Goal: Information Seeking & Learning: Understand process/instructions

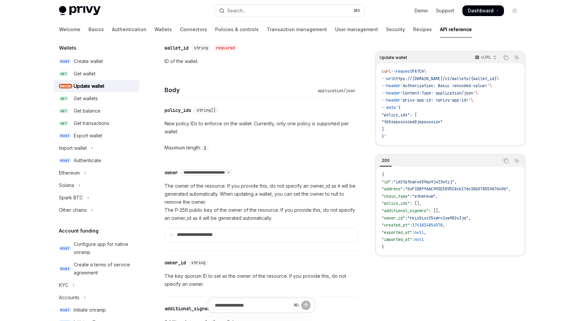
scroll to position [379, 0]
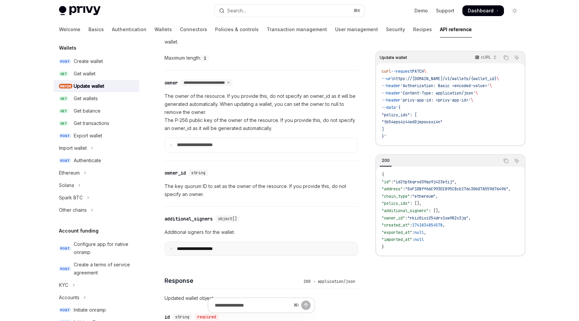
click at [198, 246] on p "**********" at bounding box center [200, 249] width 47 height 6
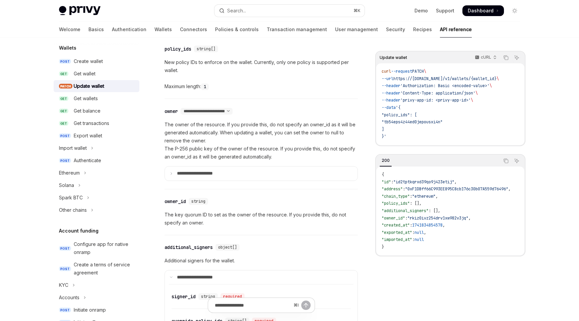
scroll to position [347, 0]
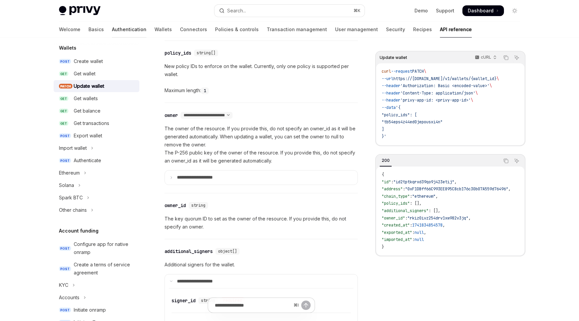
click at [112, 28] on link "Authentication" at bounding box center [129, 29] width 35 height 16
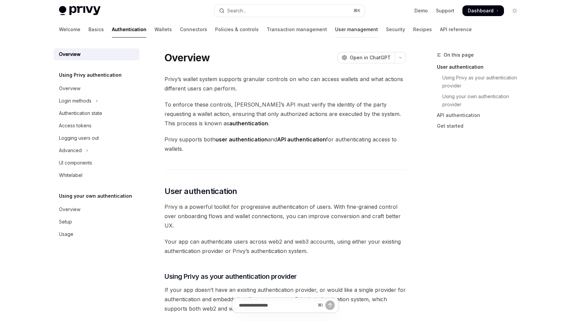
click at [335, 28] on link "User management" at bounding box center [356, 29] width 43 height 16
type textarea "*"
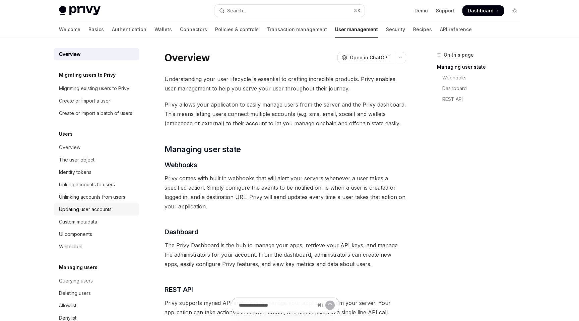
click at [79, 207] on div "Updating user accounts" at bounding box center [85, 209] width 53 height 8
click at [97, 207] on div "Updating user accounts" at bounding box center [85, 209] width 53 height 8
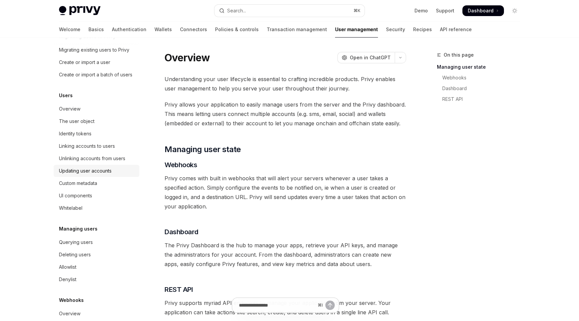
scroll to position [40, 0]
click at [91, 168] on div "Updating user accounts" at bounding box center [85, 170] width 53 height 8
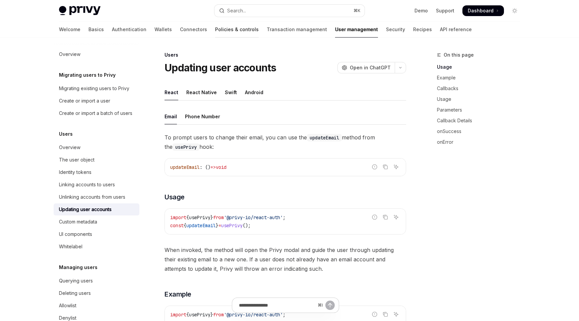
click at [215, 31] on link "Policies & controls" at bounding box center [237, 29] width 44 height 16
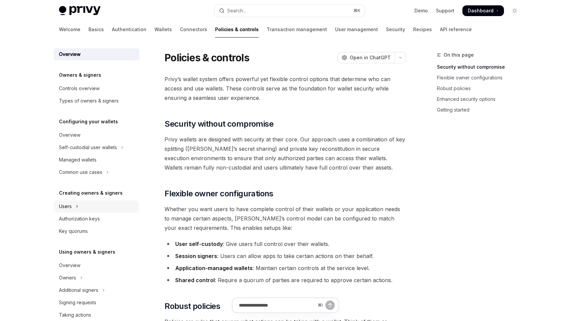
click at [76, 206] on icon "Toggle Users section" at bounding box center [77, 206] width 3 height 8
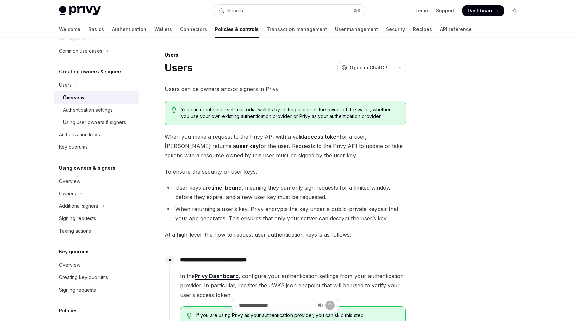
scroll to position [127, 0]
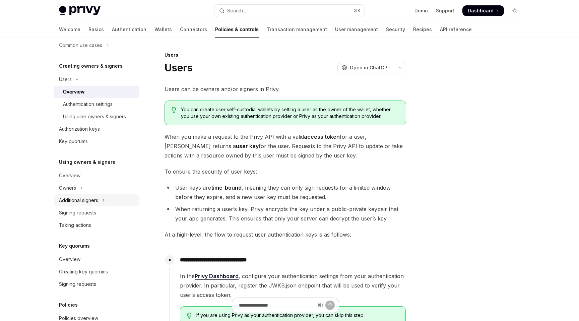
click at [89, 200] on div "Additional signers" at bounding box center [78, 200] width 39 height 8
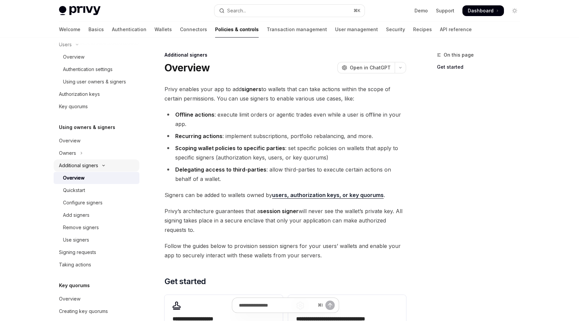
scroll to position [179, 0]
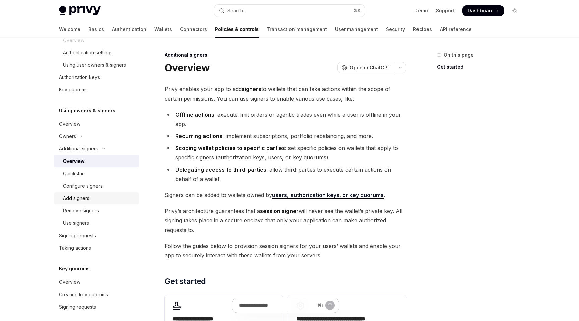
click at [79, 203] on link "Add signers" at bounding box center [97, 198] width 86 height 12
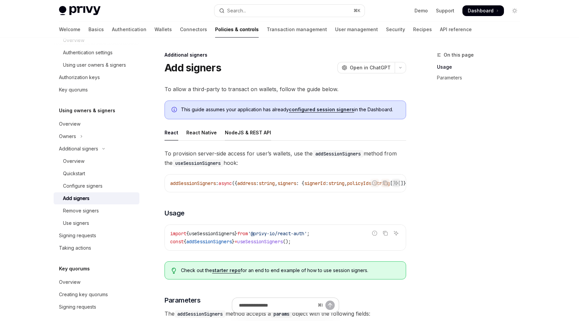
click at [234, 132] on div "NodeJS & REST API" at bounding box center [248, 133] width 46 height 16
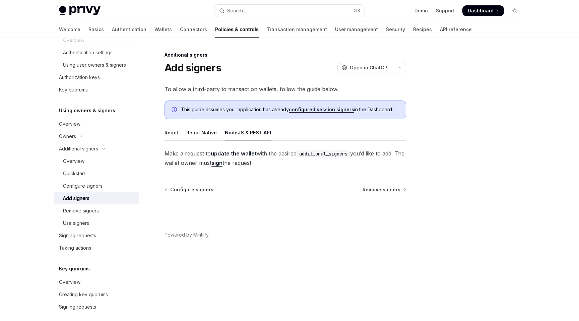
click at [246, 153] on link "update the wallet" at bounding box center [234, 153] width 46 height 7
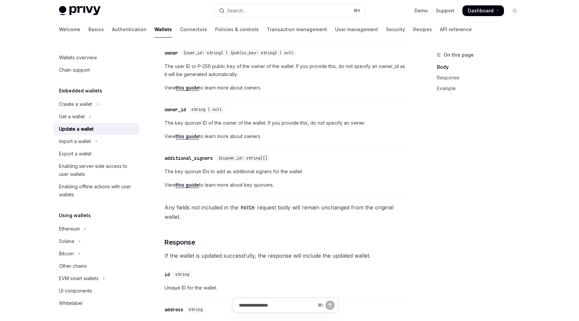
scroll to position [238, 0]
click at [200, 156] on div "additional_signers" at bounding box center [189, 157] width 48 height 7
click at [200, 156] on div "​ additional_signers {signer_id: string}[] The key quorum IDs to add as additio…" at bounding box center [286, 172] width 242 height 45
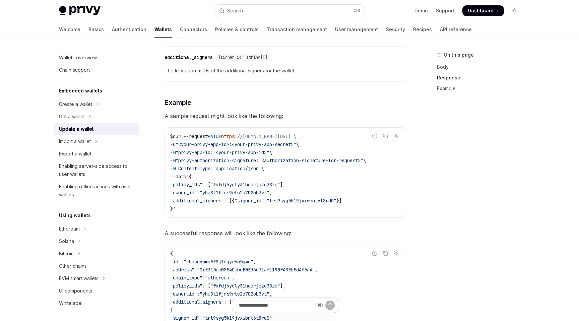
scroll to position [0, 8]
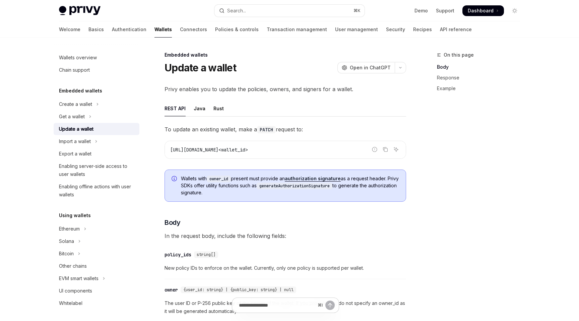
scroll to position [161, 0]
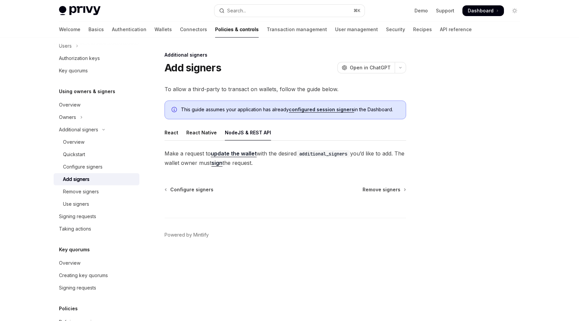
type textarea "*"
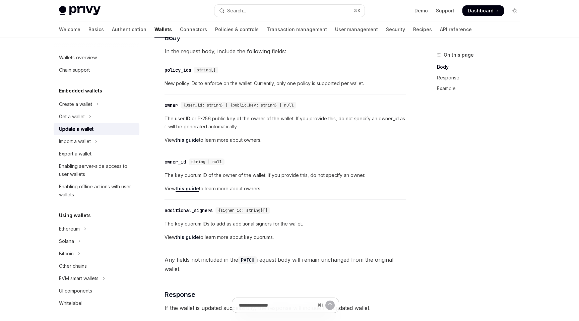
scroll to position [185, 0]
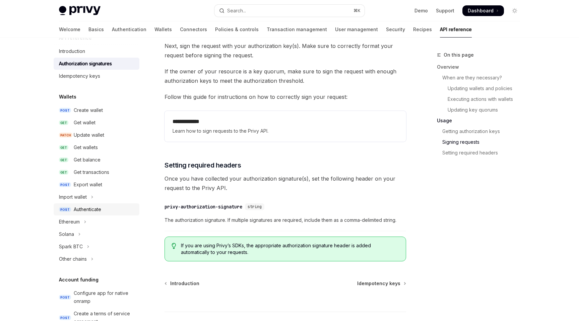
scroll to position [15, 0]
click at [87, 205] on div "Authenticate" at bounding box center [87, 209] width 27 height 8
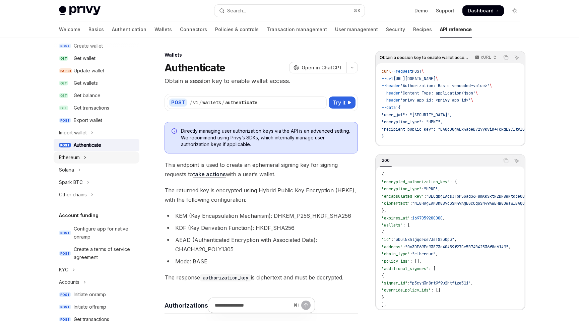
scroll to position [72, 0]
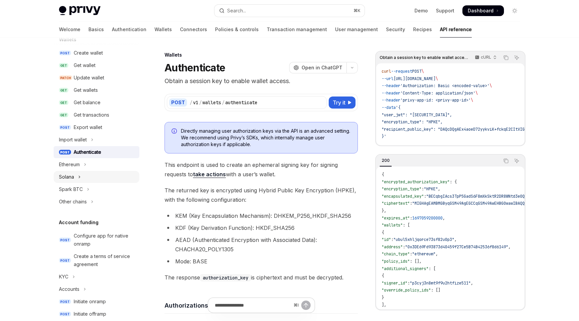
click at [81, 176] on button "Solana" at bounding box center [97, 177] width 86 height 12
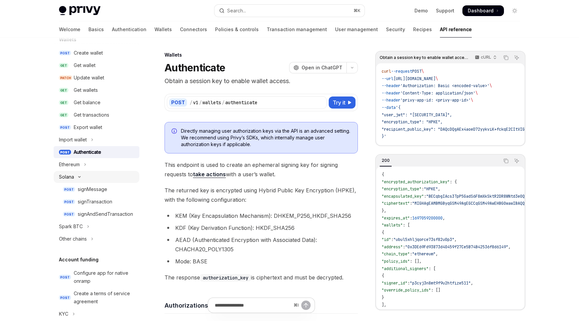
type textarea "*"
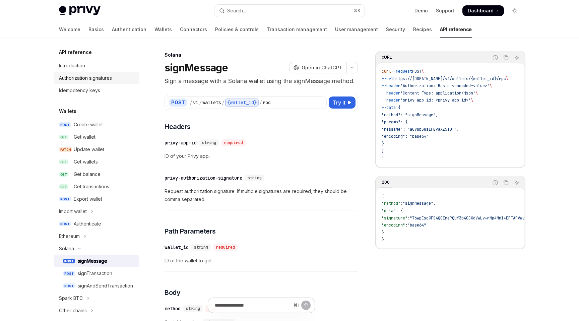
click at [101, 78] on div "Authorization signatures" at bounding box center [85, 78] width 53 height 8
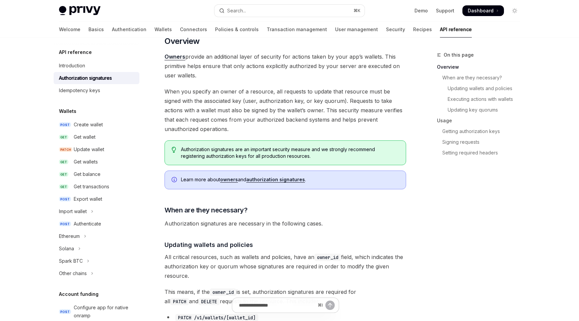
scroll to position [44, 0]
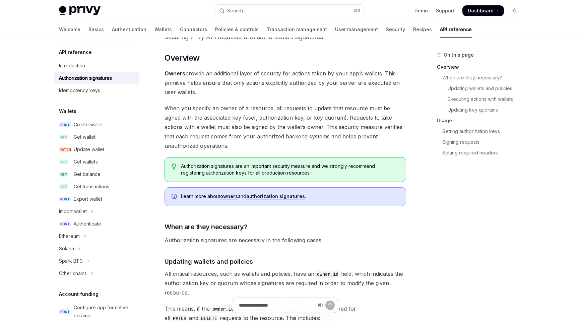
click at [262, 198] on link "authorization signatures" at bounding box center [275, 196] width 59 height 6
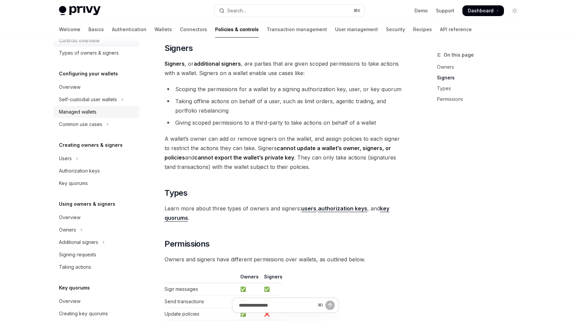
scroll to position [50, 0]
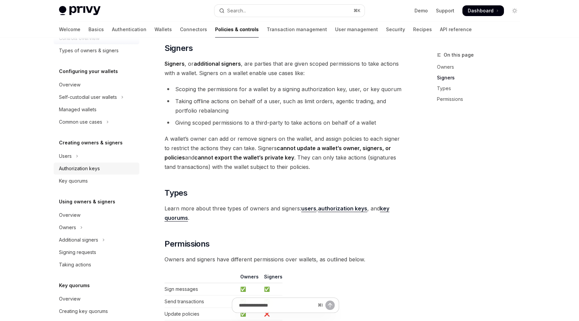
click at [93, 167] on div "Authorization keys" at bounding box center [79, 169] width 41 height 8
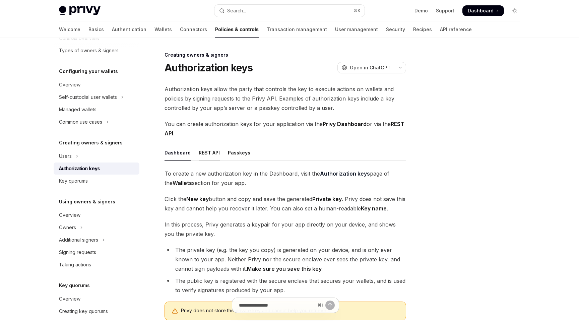
click at [208, 154] on div "REST API" at bounding box center [209, 153] width 21 height 16
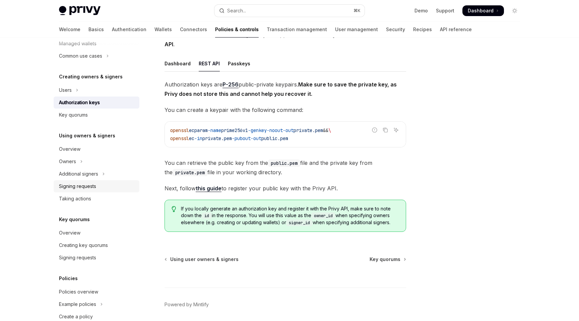
scroll to position [124, 0]
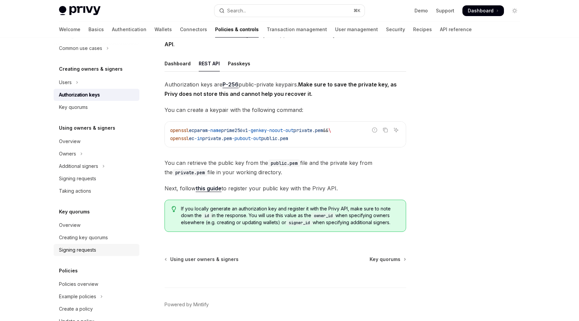
click at [82, 252] on div "Signing requests" at bounding box center [77, 250] width 37 height 8
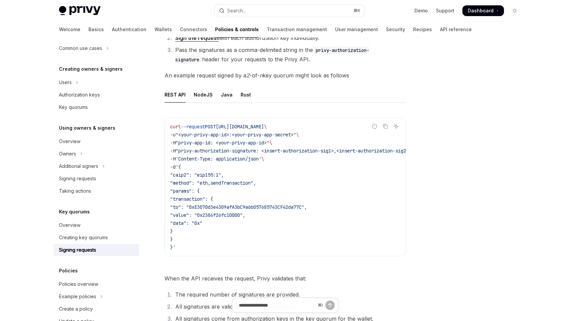
scroll to position [114, 0]
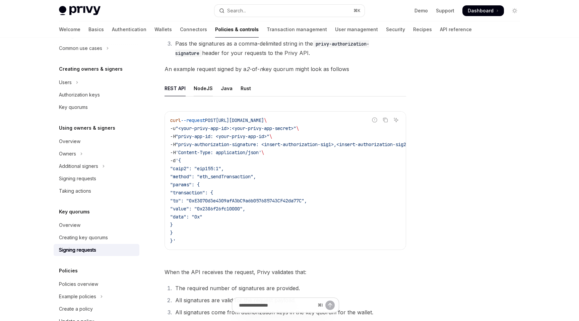
click at [205, 89] on div "NodeJS" at bounding box center [203, 88] width 19 height 16
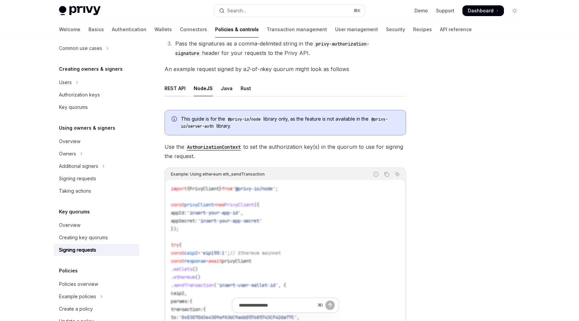
click at [178, 91] on div "REST API" at bounding box center [175, 88] width 21 height 16
type textarea "*"
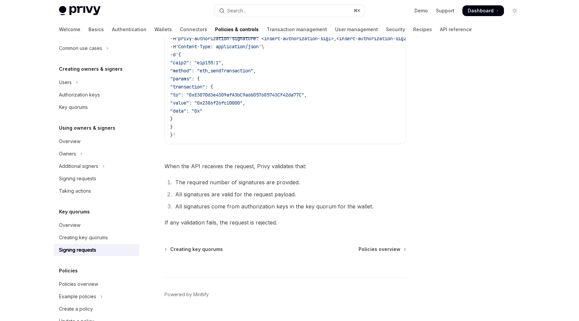
scroll to position [222, 0]
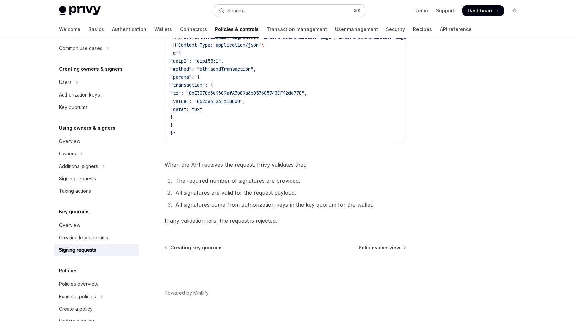
click at [247, 11] on button "Search... ⌘ K" at bounding box center [289, 11] width 150 height 12
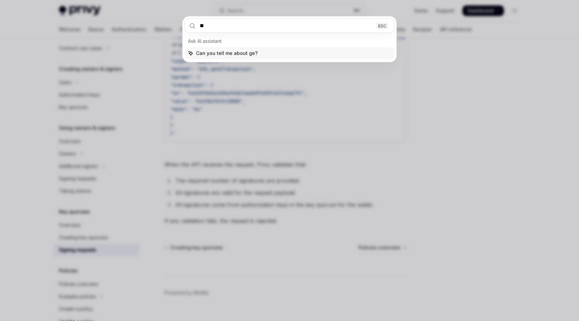
type input "***"
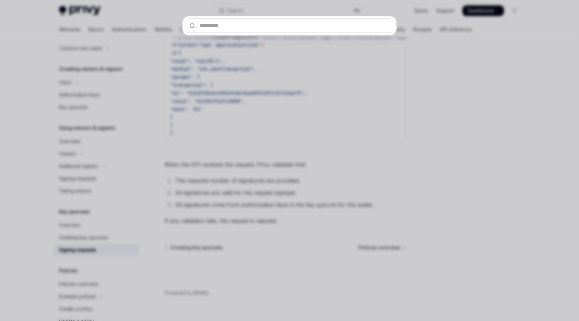
click at [408, 72] on div at bounding box center [289, 160] width 579 height 321
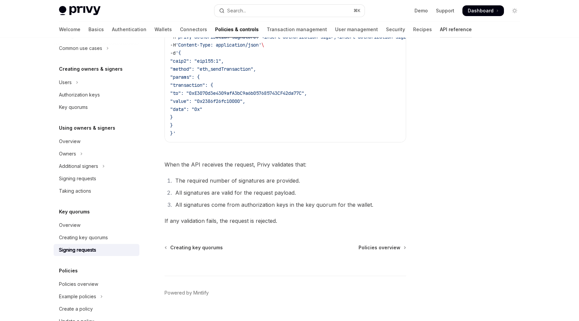
click at [440, 31] on link "API reference" at bounding box center [456, 29] width 32 height 16
type textarea "*"
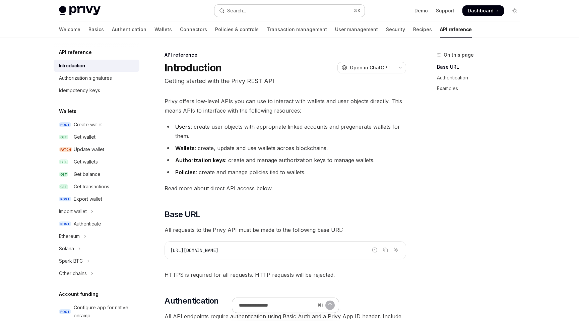
click at [251, 12] on button "Search... ⌘ K" at bounding box center [289, 11] width 150 height 12
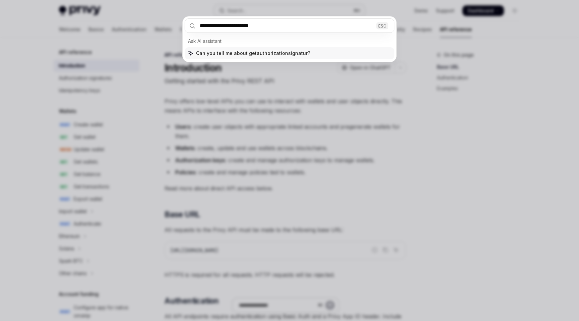
type input "**********"
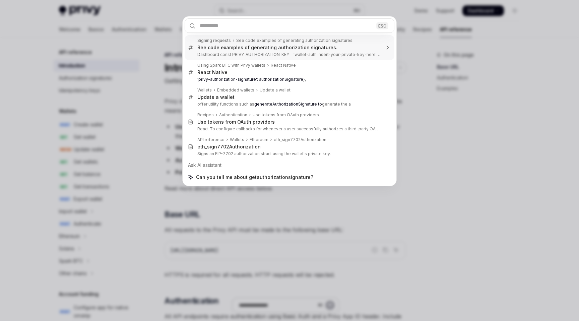
scroll to position [38, 0]
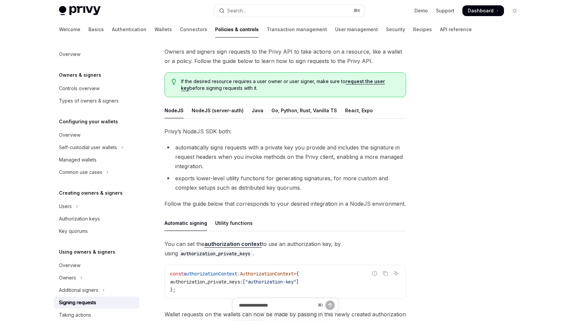
click at [301, 113] on div "Go, Python, Rust, Vanilla TS" at bounding box center [304, 111] width 66 height 16
type textarea "*"
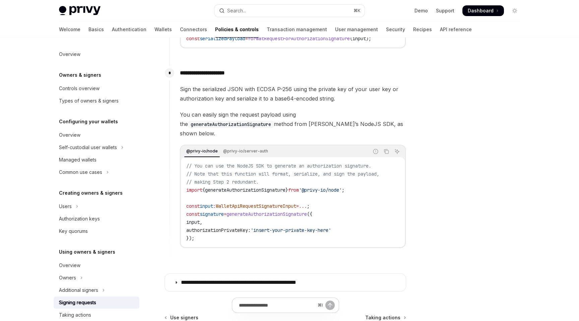
scroll to position [646, 0]
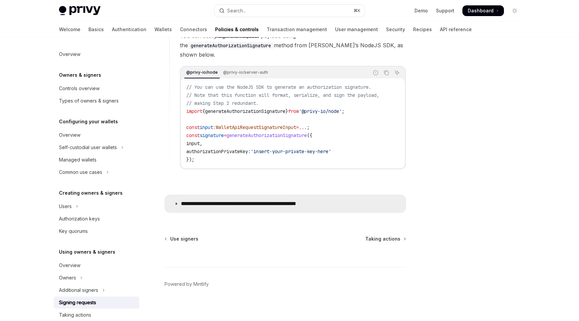
click at [261, 200] on p "**********" at bounding box center [256, 203] width 151 height 7
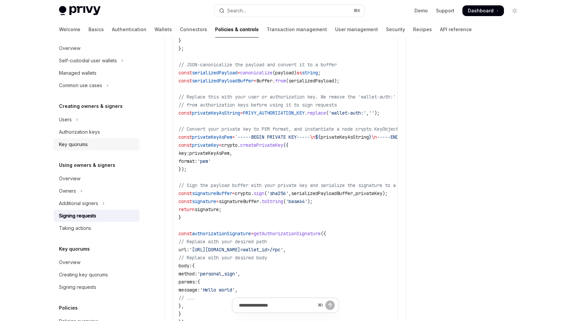
scroll to position [142, 0]
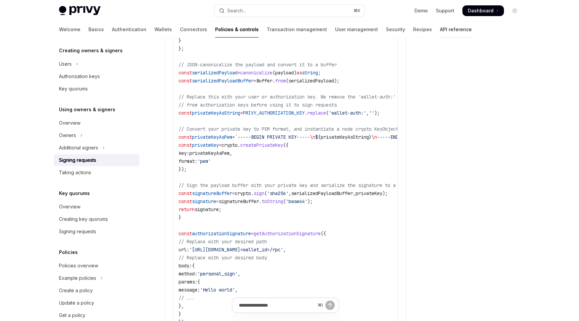
click at [440, 29] on link "API reference" at bounding box center [456, 29] width 32 height 16
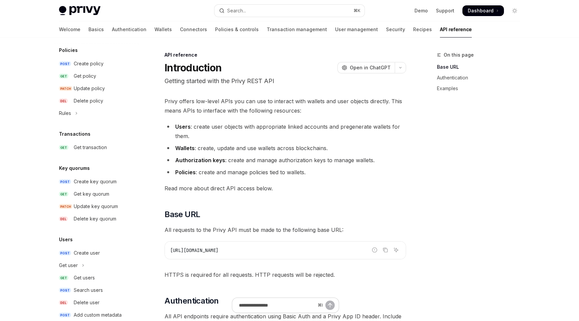
scroll to position [376, 0]
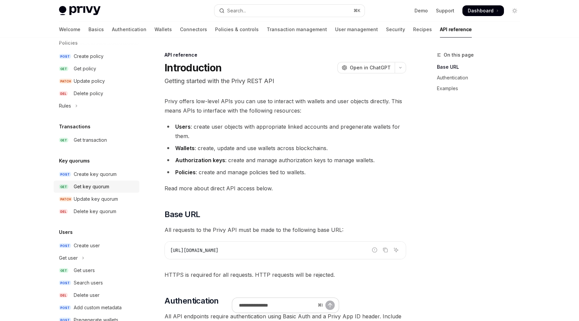
click at [105, 191] on link "GET Get key quorum" at bounding box center [97, 187] width 86 height 12
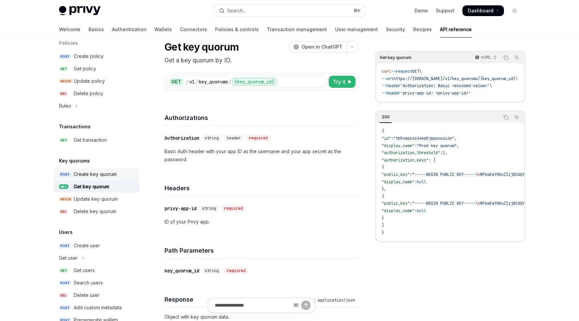
click at [103, 176] on div "Create key quorum" at bounding box center [95, 174] width 43 height 8
type textarea "*"
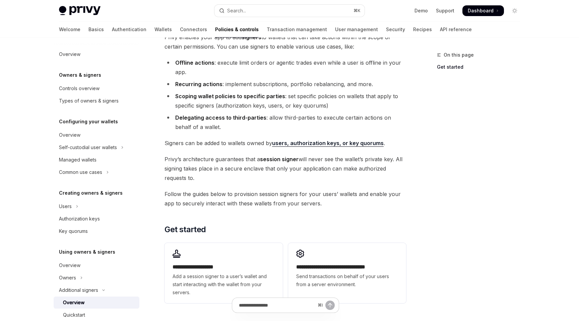
scroll to position [145, 0]
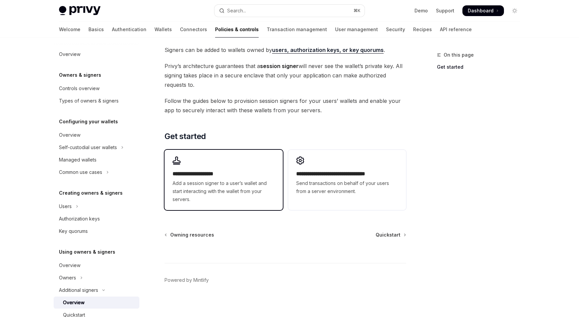
click at [253, 193] on span "Add a session signer to a user’s wallet and start interacting with the wallet f…" at bounding box center [224, 191] width 102 height 24
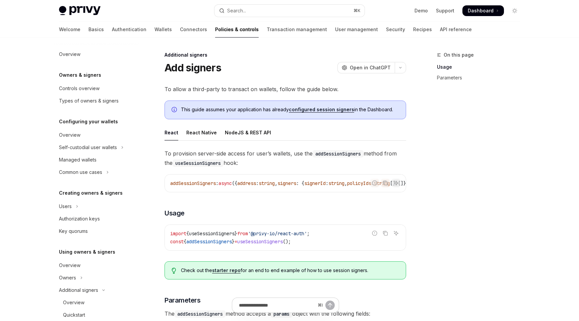
scroll to position [161, 0]
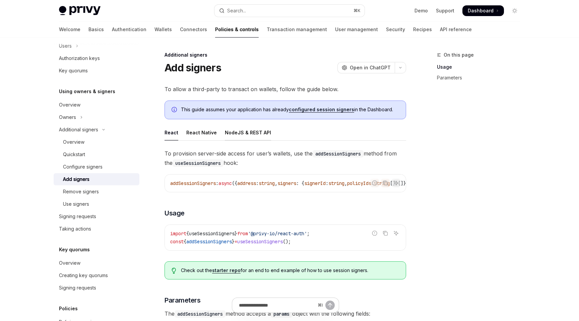
click at [256, 135] on div "NodeJS & REST API" at bounding box center [248, 133] width 46 height 16
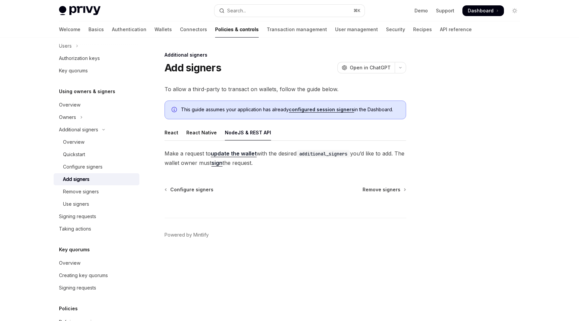
click at [223, 164] on link "sign" at bounding box center [216, 163] width 11 height 7
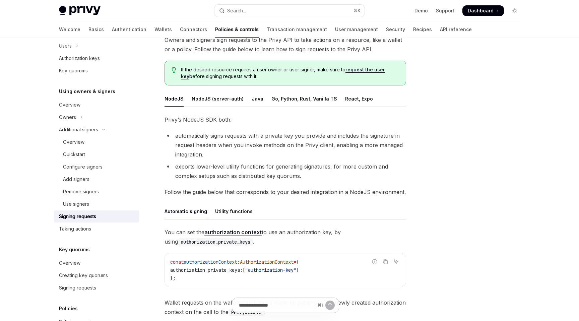
scroll to position [51, 0]
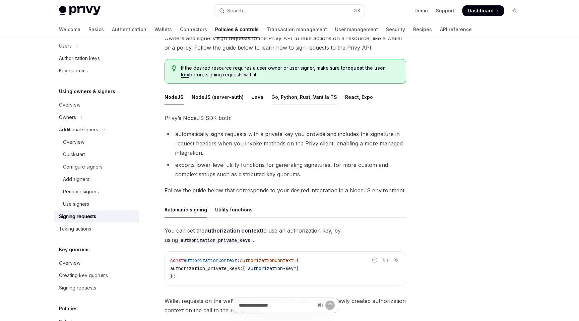
click at [312, 100] on div "Go, Python, Rust, Vanilla TS" at bounding box center [304, 97] width 66 height 16
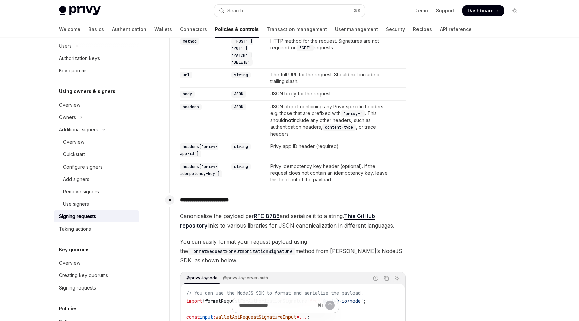
scroll to position [259, 0]
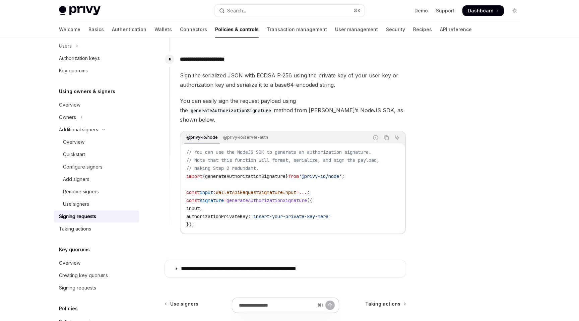
scroll to position [582, 0]
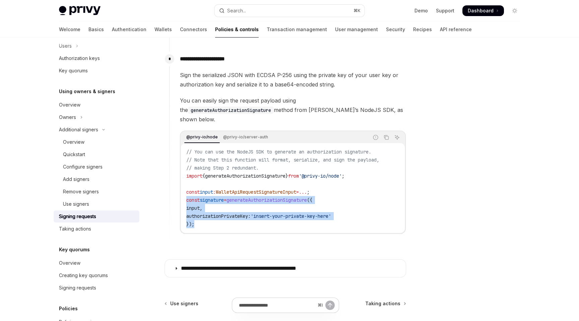
drag, startPoint x: 197, startPoint y: 220, endPoint x: 186, endPoint y: 195, distance: 26.4
click at [186, 195] on code "// You can use the NodeJS SDK to generate an authorization signature. // Note t…" at bounding box center [292, 188] width 213 height 80
copy code "const signature = generateAuthorizationSignature ({ input , authorizationPrivat…"
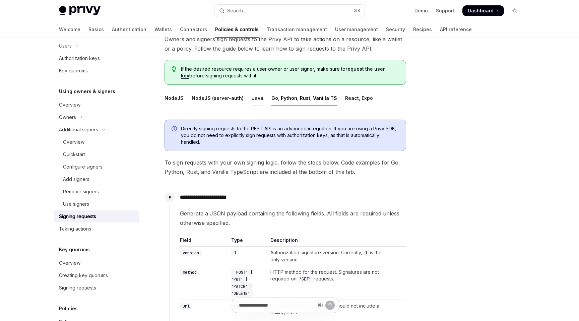
scroll to position [0, 0]
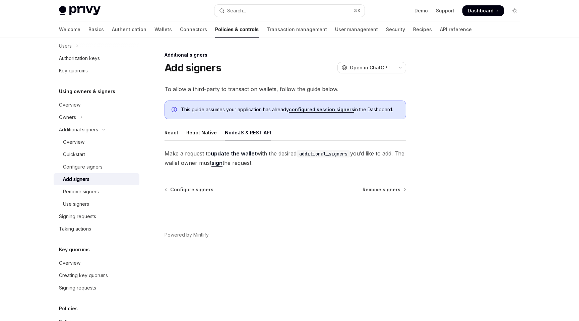
click at [241, 183] on div "Additional signers Add signers OpenAI Open in ChatGPT OpenAI Open in ChatGPT To…" at bounding box center [223, 186] width 370 height 270
click at [246, 155] on link "update the wallet" at bounding box center [234, 153] width 46 height 7
type textarea "*"
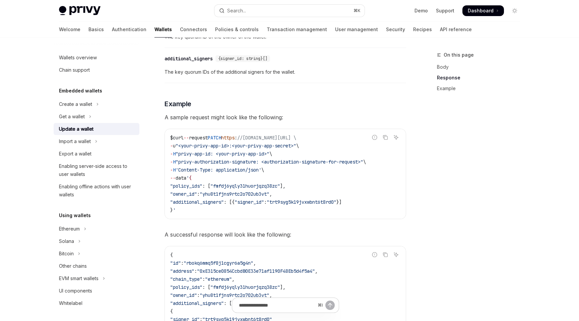
scroll to position [630, 0]
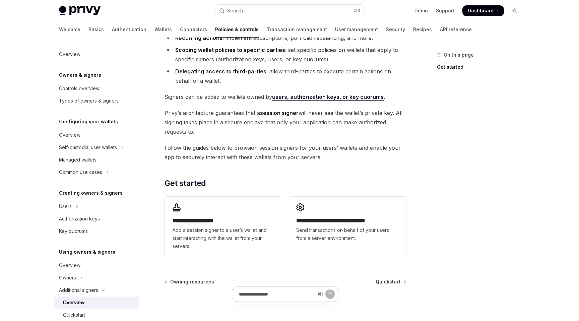
scroll to position [134, 0]
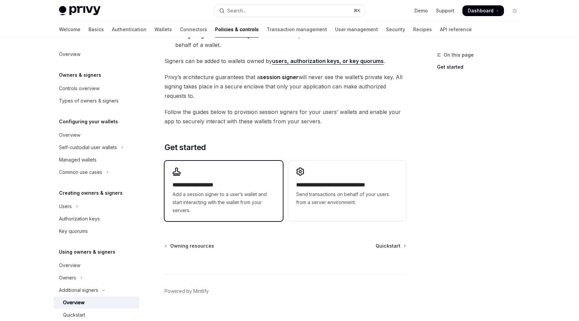
click at [242, 186] on h2 "**********" at bounding box center [224, 185] width 102 height 8
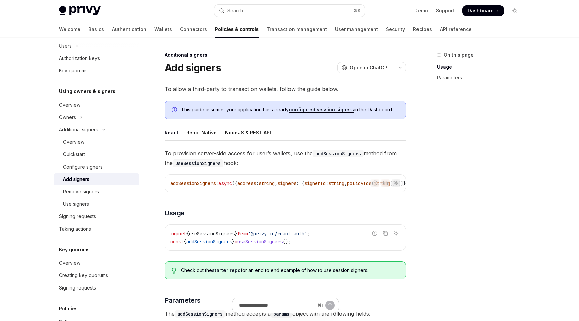
click at [256, 135] on div "NodeJS & REST API" at bounding box center [248, 133] width 46 height 16
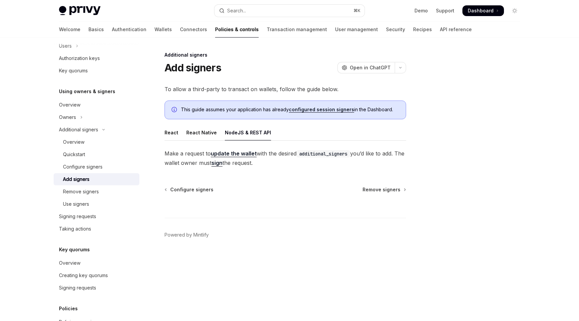
click at [316, 155] on code "additional_signers" at bounding box center [324, 153] width 54 height 7
click at [223, 166] on link "sign" at bounding box center [216, 163] width 11 height 7
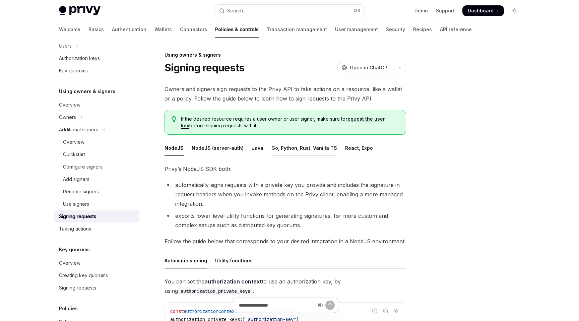
click at [305, 148] on div "Go, Python, Rust, Vanilla TS" at bounding box center [304, 148] width 66 height 16
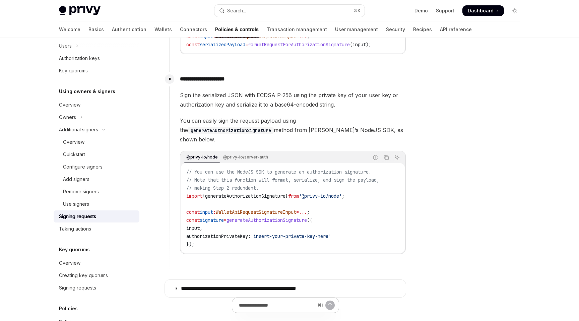
scroll to position [573, 0]
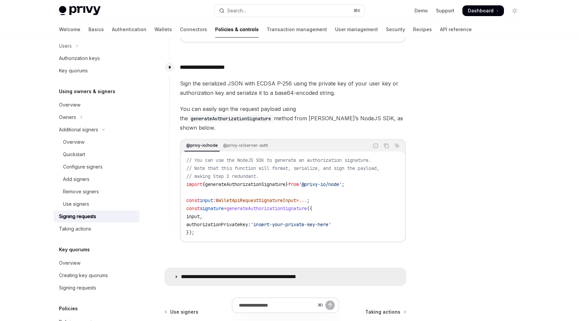
click at [269, 268] on summary "**********" at bounding box center [285, 276] width 241 height 17
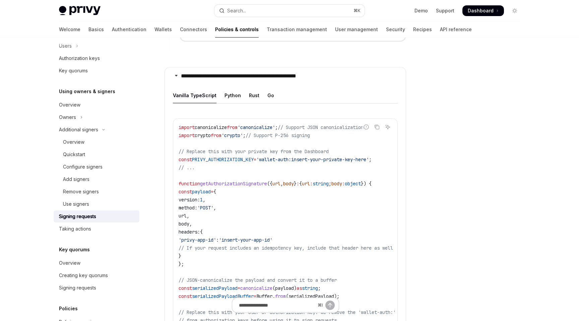
scroll to position [770, 0]
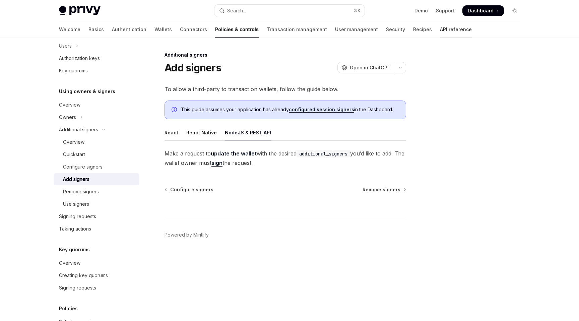
click at [440, 29] on link "API reference" at bounding box center [456, 29] width 32 height 16
drag, startPoint x: 165, startPoint y: 161, endPoint x: 267, endPoint y: 164, distance: 103.0
click at [267, 164] on span "Make a request to update the wallet with the desired additional_signers you’d l…" at bounding box center [286, 158] width 242 height 19
click at [440, 31] on link "API reference" at bounding box center [456, 29] width 32 height 16
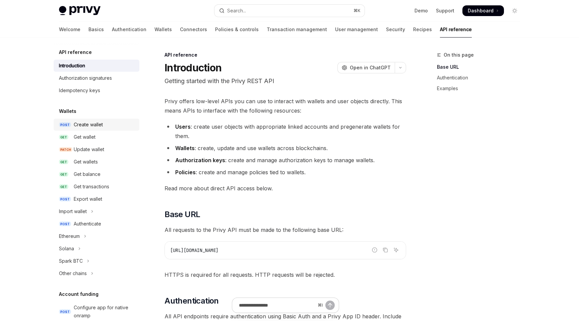
click at [91, 126] on div "Create wallet" at bounding box center [88, 125] width 29 height 8
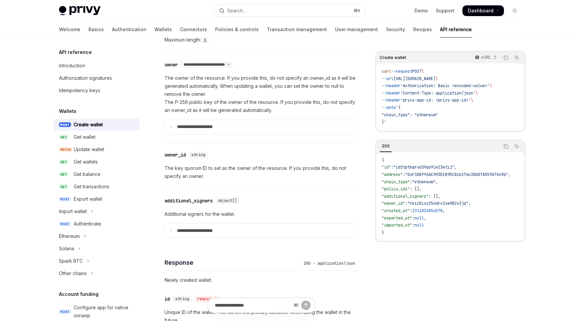
scroll to position [423, 0]
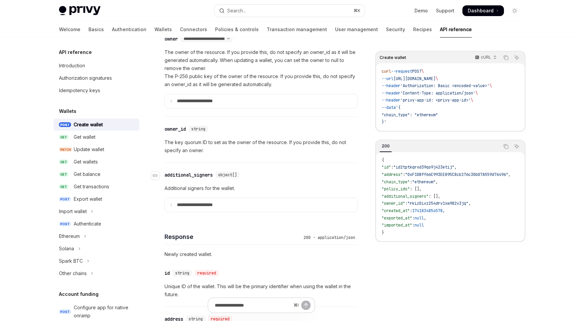
click at [193, 174] on div "additional_signers" at bounding box center [189, 175] width 48 height 7
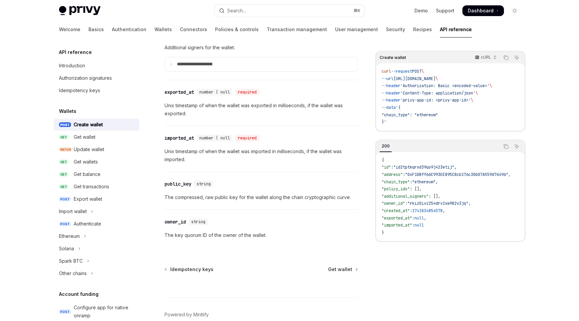
scroll to position [943, 0]
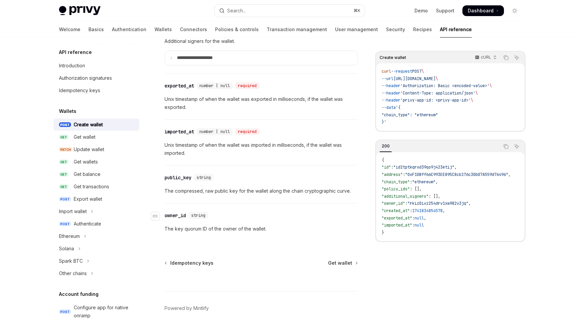
click at [181, 217] on div "owner_id" at bounding box center [175, 215] width 21 height 7
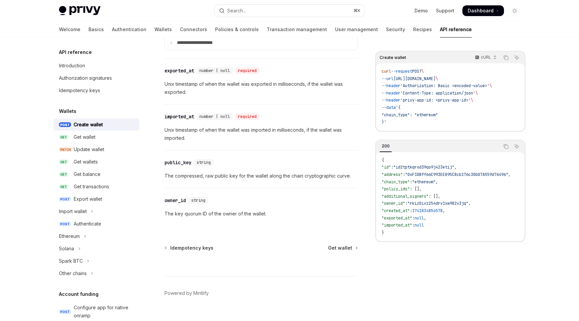
scroll to position [908, 0]
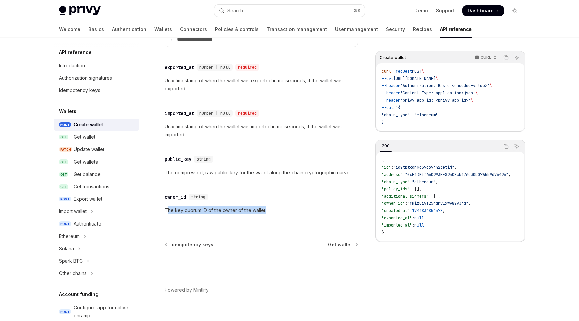
drag, startPoint x: 166, startPoint y: 209, endPoint x: 266, endPoint y: 209, distance: 100.2
click at [266, 209] on p "The key quorum ID of the owner of the wallet." at bounding box center [261, 210] width 193 height 8
click at [238, 209] on p "The key quorum ID of the owner of the wallet." at bounding box center [261, 210] width 193 height 8
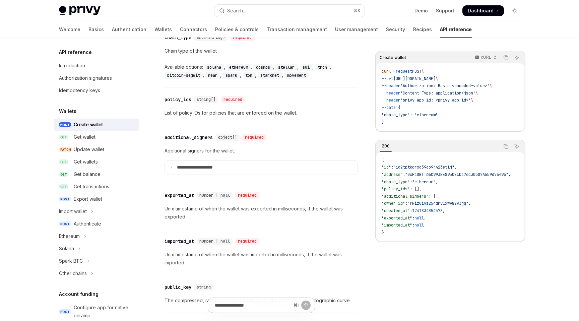
scroll to position [772, 0]
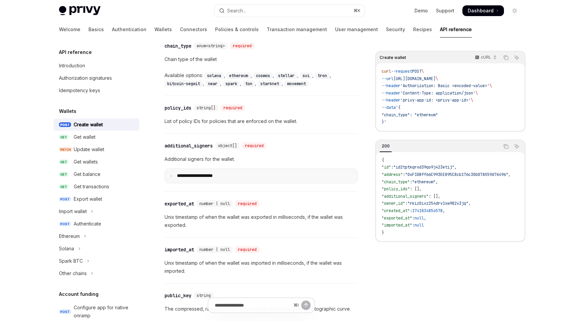
click at [206, 175] on p "**********" at bounding box center [200, 176] width 47 height 6
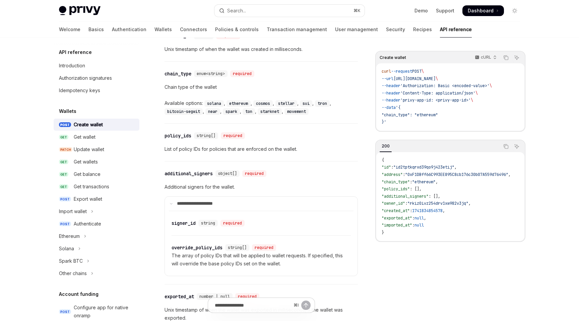
scroll to position [748, 0]
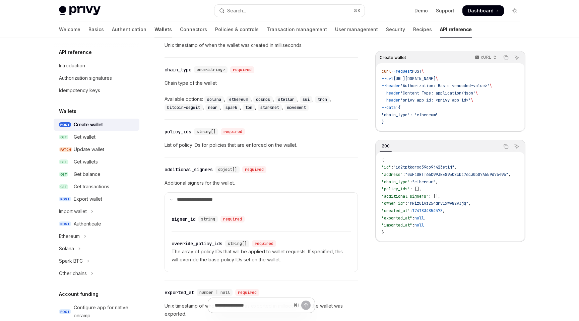
click at [154, 28] on link "Wallets" at bounding box center [162, 29] width 17 height 16
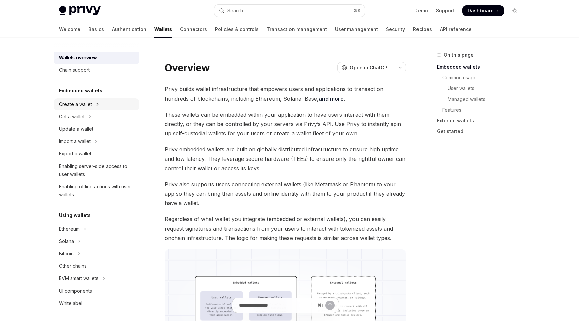
click at [87, 104] on div "Create a wallet" at bounding box center [75, 104] width 33 height 8
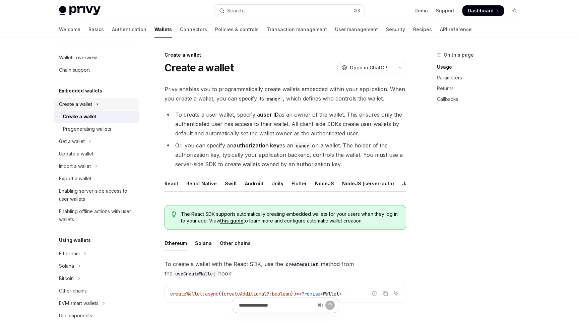
click at [86, 99] on button "Create a wallet" at bounding box center [97, 104] width 86 height 12
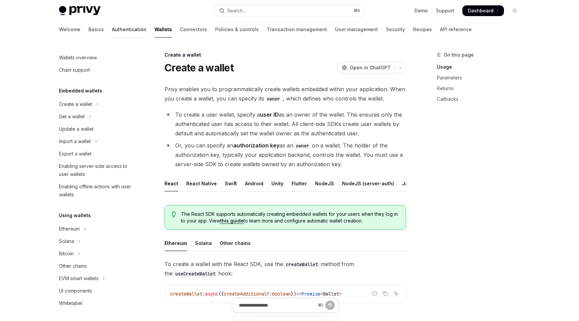
click at [112, 31] on link "Authentication" at bounding box center [129, 29] width 35 height 16
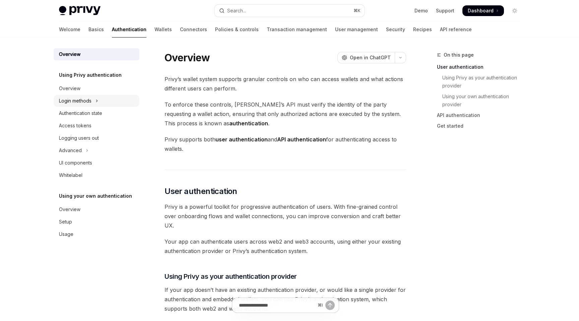
click at [94, 101] on button "Login methods" at bounding box center [97, 101] width 86 height 12
type textarea "*"
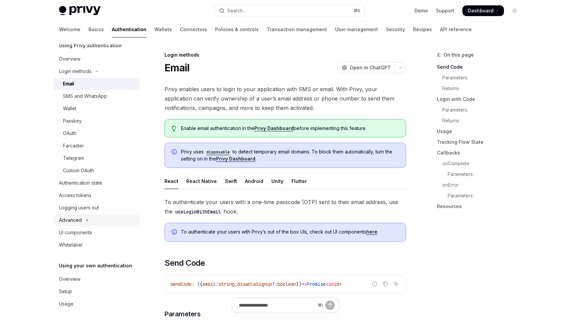
scroll to position [32, 0]
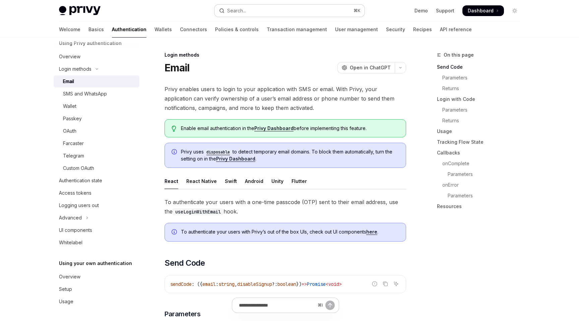
click at [269, 13] on button "Search... ⌘ K" at bounding box center [289, 11] width 150 height 12
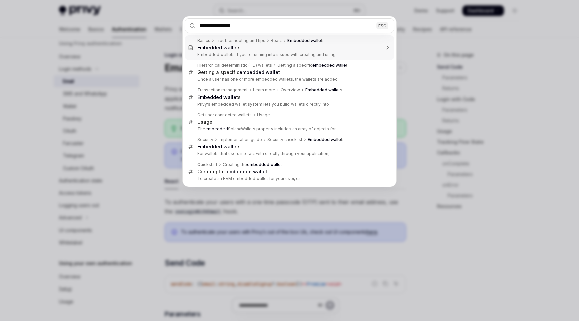
type input "**********"
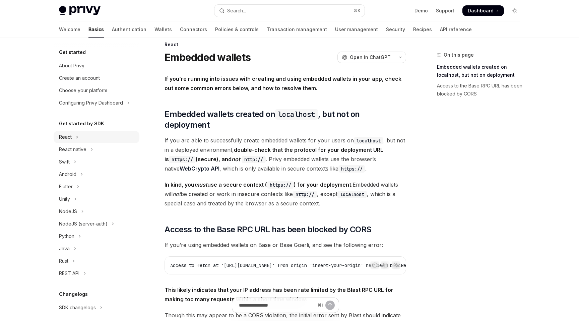
click at [80, 136] on button "React" at bounding box center [97, 137] width 86 height 12
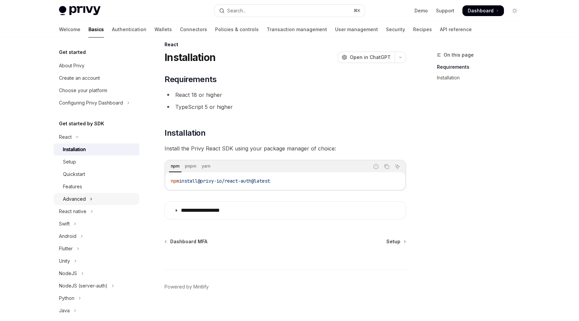
click at [87, 196] on button "Advanced" at bounding box center [97, 199] width 86 height 12
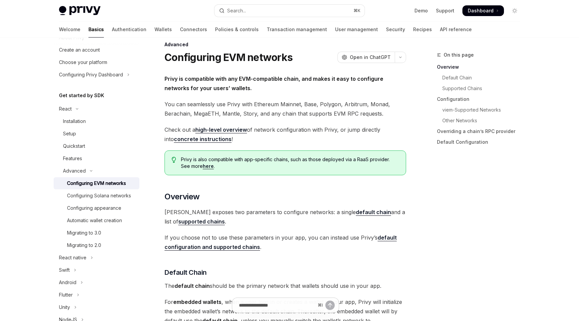
scroll to position [31, 0]
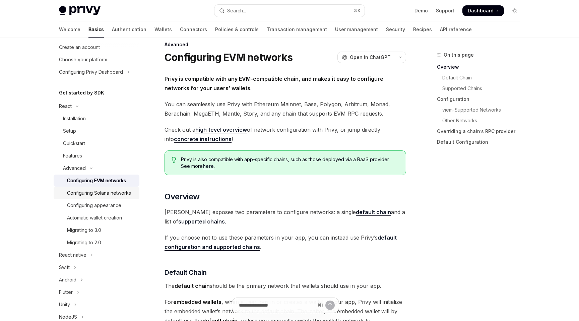
click at [106, 193] on div "Configuring Solana networks" at bounding box center [99, 193] width 64 height 8
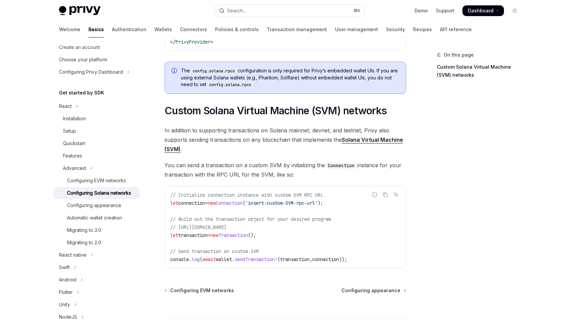
scroll to position [211, 0]
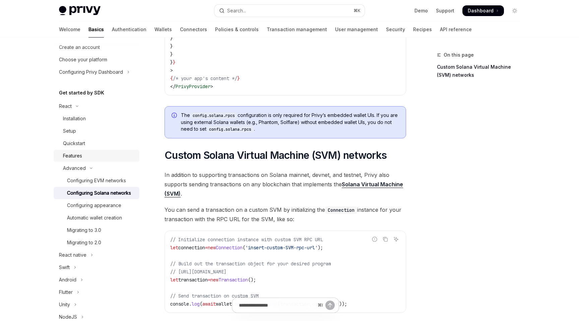
click at [75, 156] on div "Features" at bounding box center [72, 156] width 19 height 8
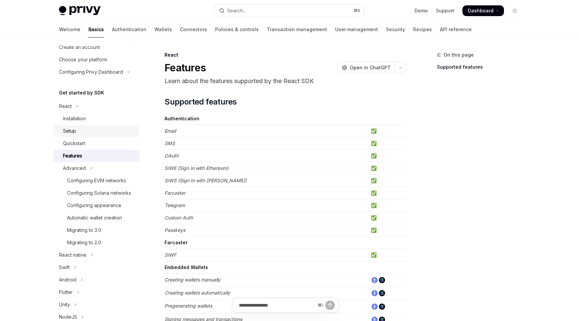
click at [77, 130] on div "Setup" at bounding box center [99, 131] width 72 height 8
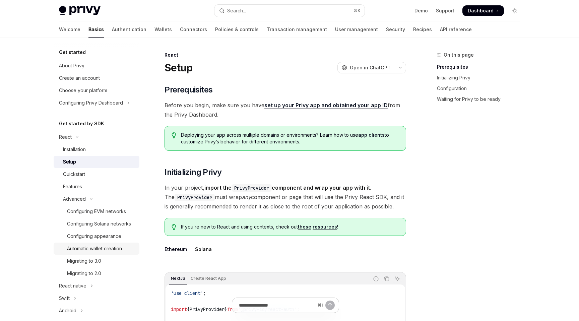
click at [96, 249] on div "Automatic wallet creation" at bounding box center [94, 249] width 55 height 8
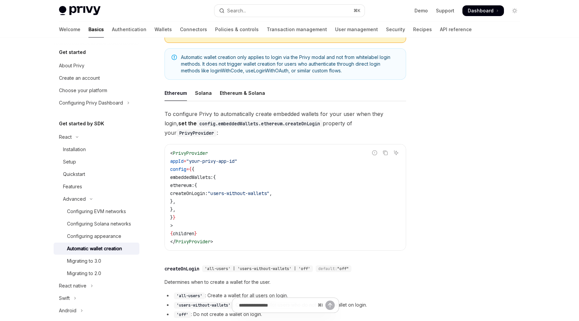
scroll to position [100, 0]
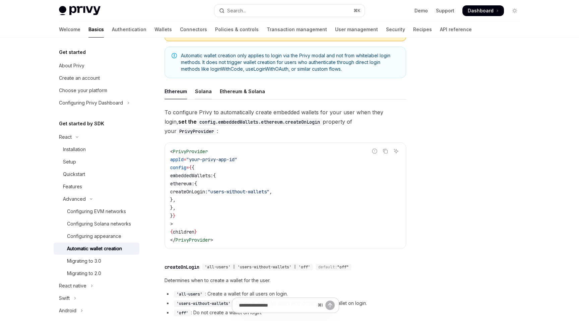
click at [206, 95] on div "Solana" at bounding box center [203, 91] width 17 height 16
type textarea "*"
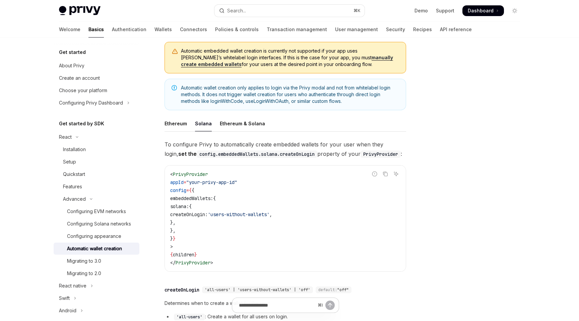
scroll to position [107, 0]
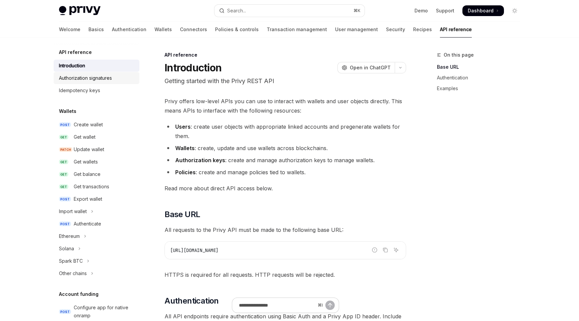
click at [108, 80] on div "Authorization signatures" at bounding box center [85, 78] width 53 height 8
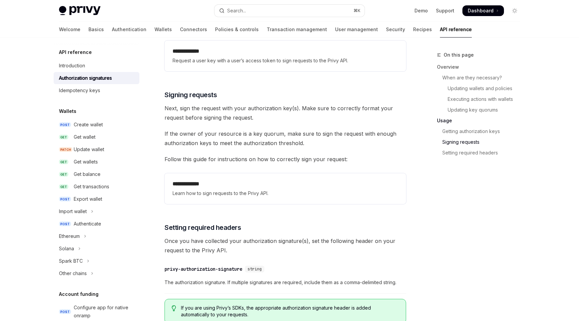
scroll to position [973, 0]
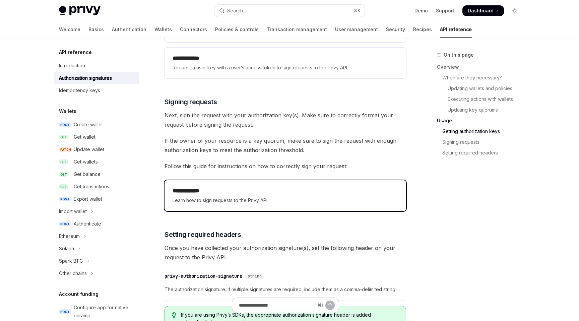
click at [257, 187] on h2 "**********" at bounding box center [286, 191] width 226 height 8
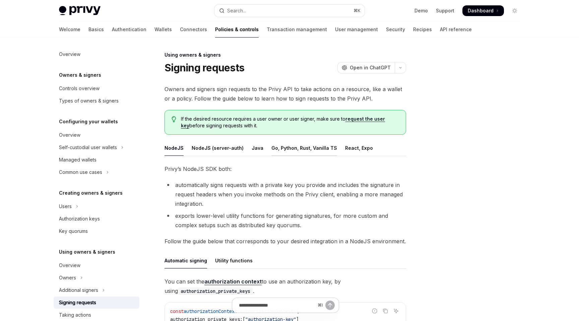
click at [298, 150] on div "Go, Python, Rust, Vanilla TS" at bounding box center [304, 148] width 66 height 16
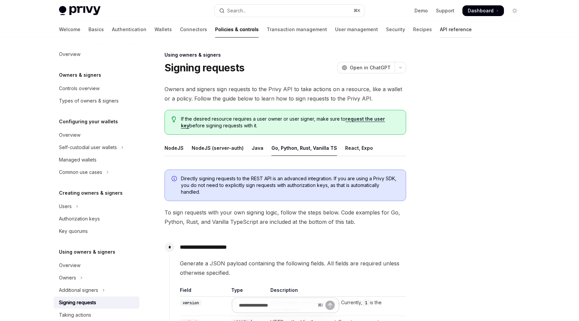
click at [440, 33] on link "API reference" at bounding box center [456, 29] width 32 height 16
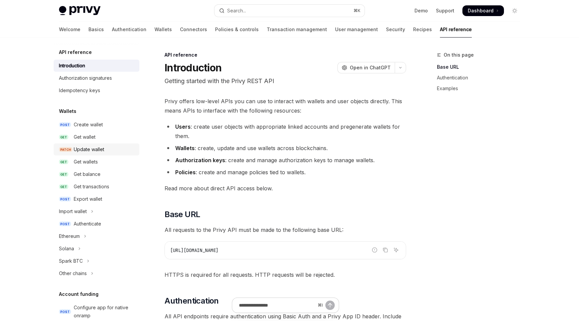
click at [95, 153] on div "Update wallet" at bounding box center [89, 149] width 30 height 8
type textarea "*"
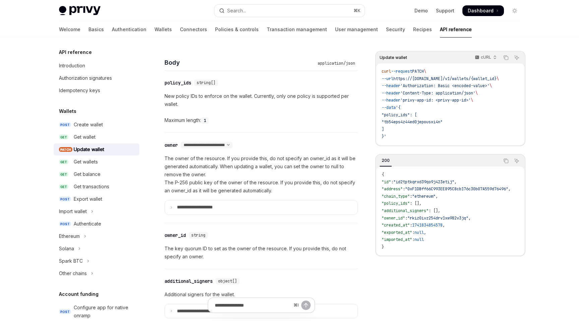
scroll to position [326, 0]
